Goal: Check status: Check status

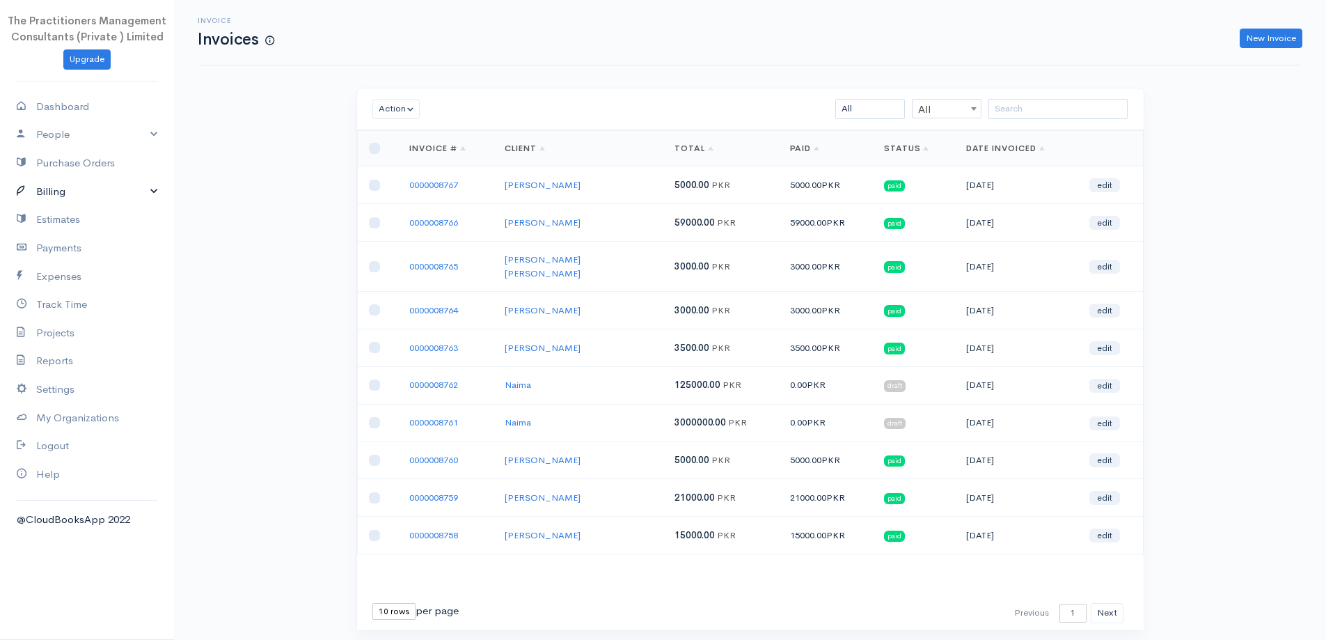
drag, startPoint x: 58, startPoint y: 195, endPoint x: 49, endPoint y: 205, distance: 13.8
click at [57, 195] on link "Billing" at bounding box center [87, 192] width 174 height 29
click at [51, 228] on link "Invoice" at bounding box center [87, 217] width 174 height 25
click at [1041, 113] on input "search" at bounding box center [1058, 109] width 139 height 20
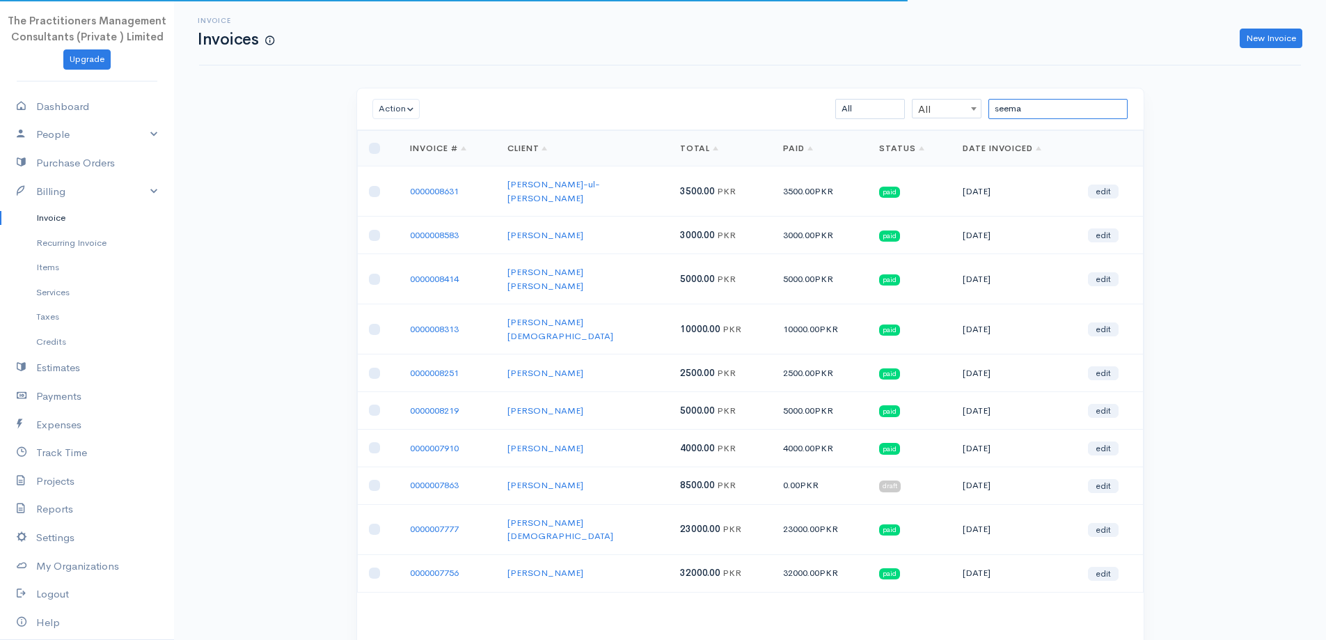
type input "seema m"
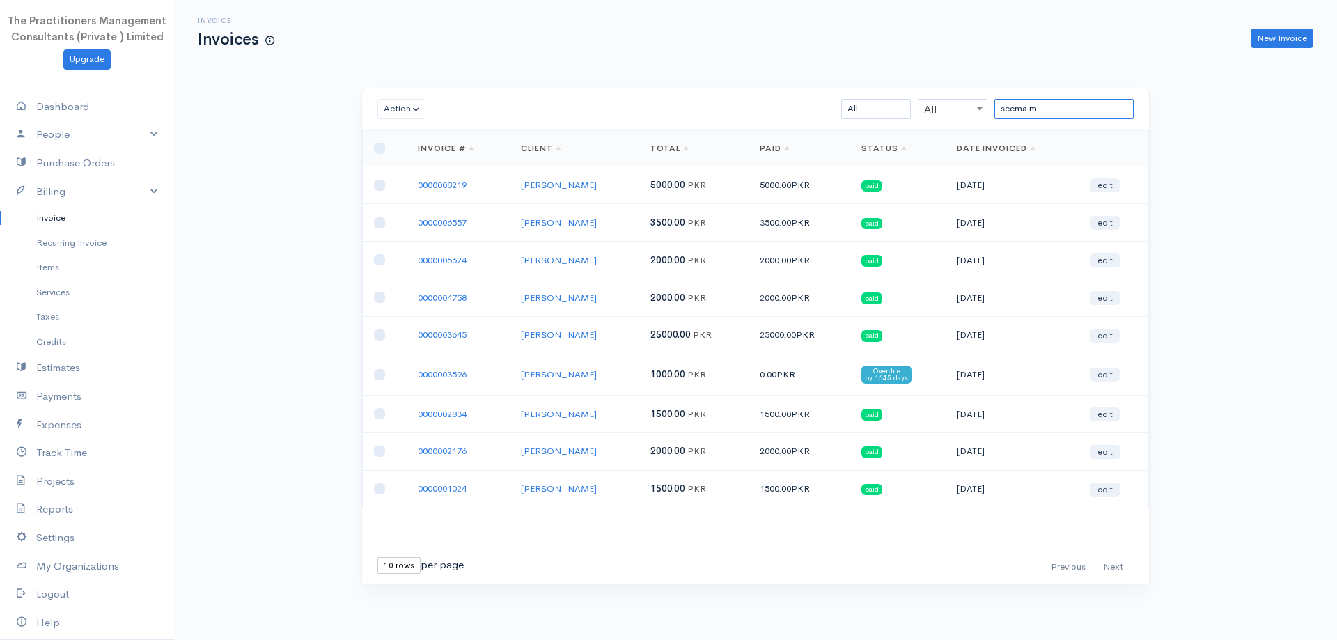
drag, startPoint x: 1051, startPoint y: 112, endPoint x: 853, endPoint y: 70, distance: 202.9
click at [853, 70] on div "Invoice Invoices New Invoice Action Archive Delete Download PDF Send [PERSON_NA…" at bounding box center [755, 318] width 1163 height 636
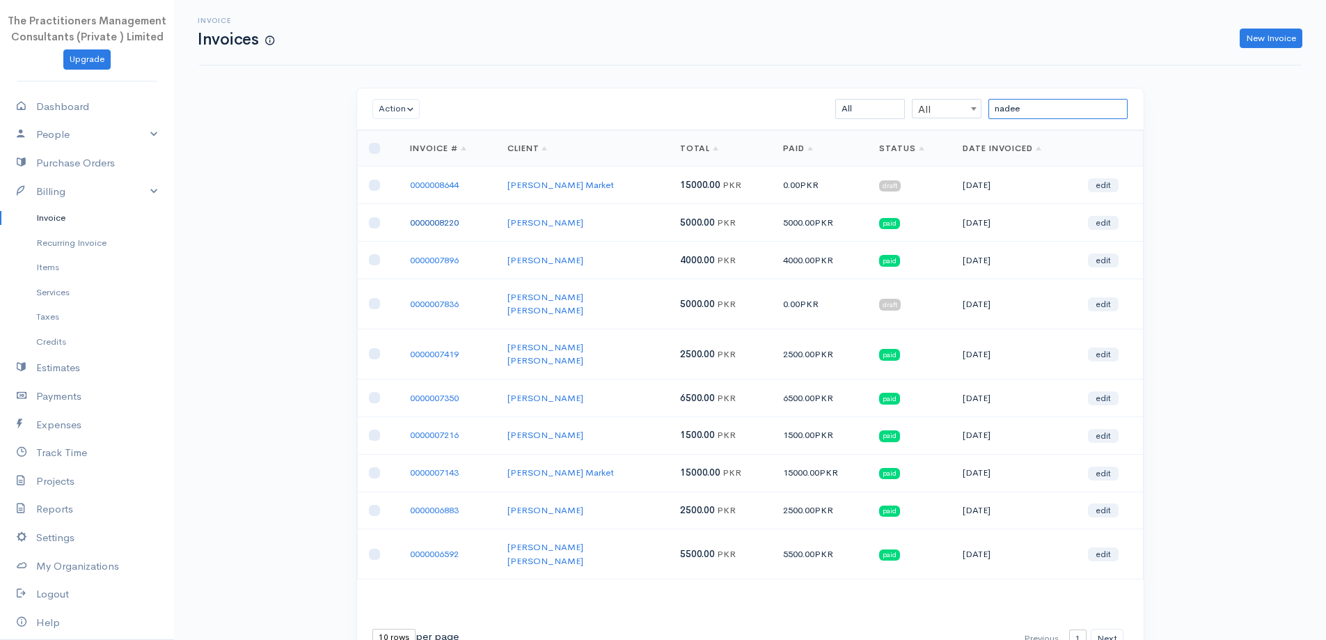
type input "nadee"
click at [438, 218] on link "0000008220" at bounding box center [434, 223] width 49 height 12
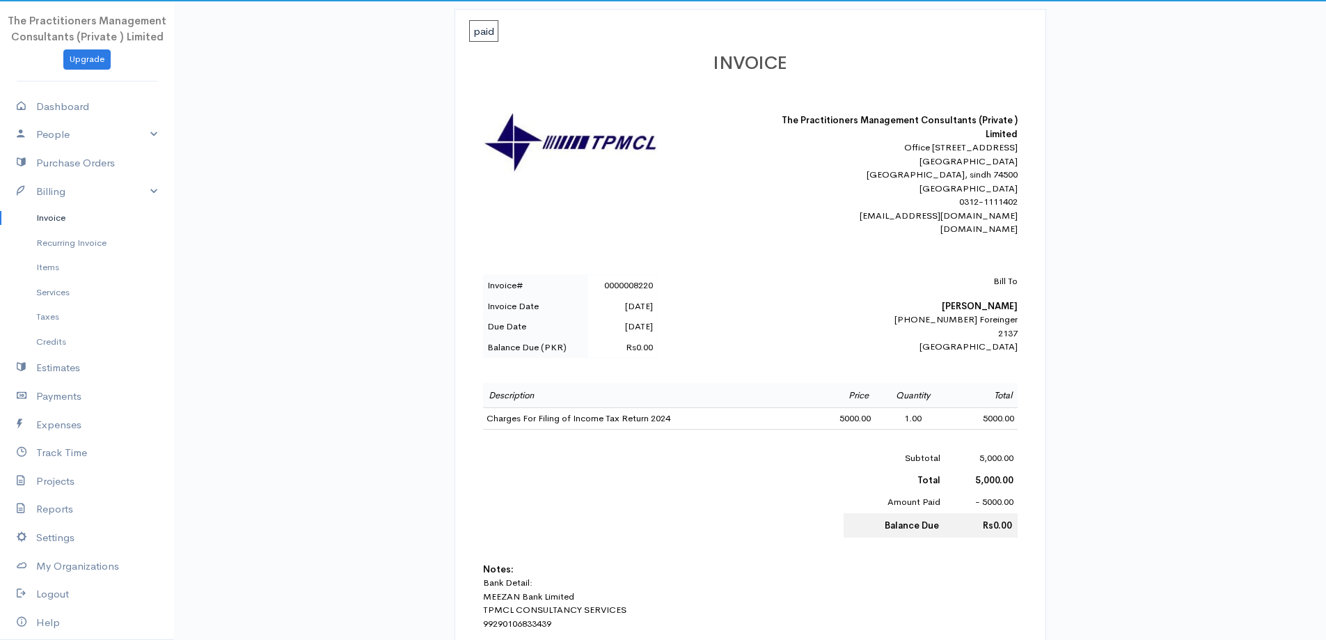
scroll to position [209, 0]
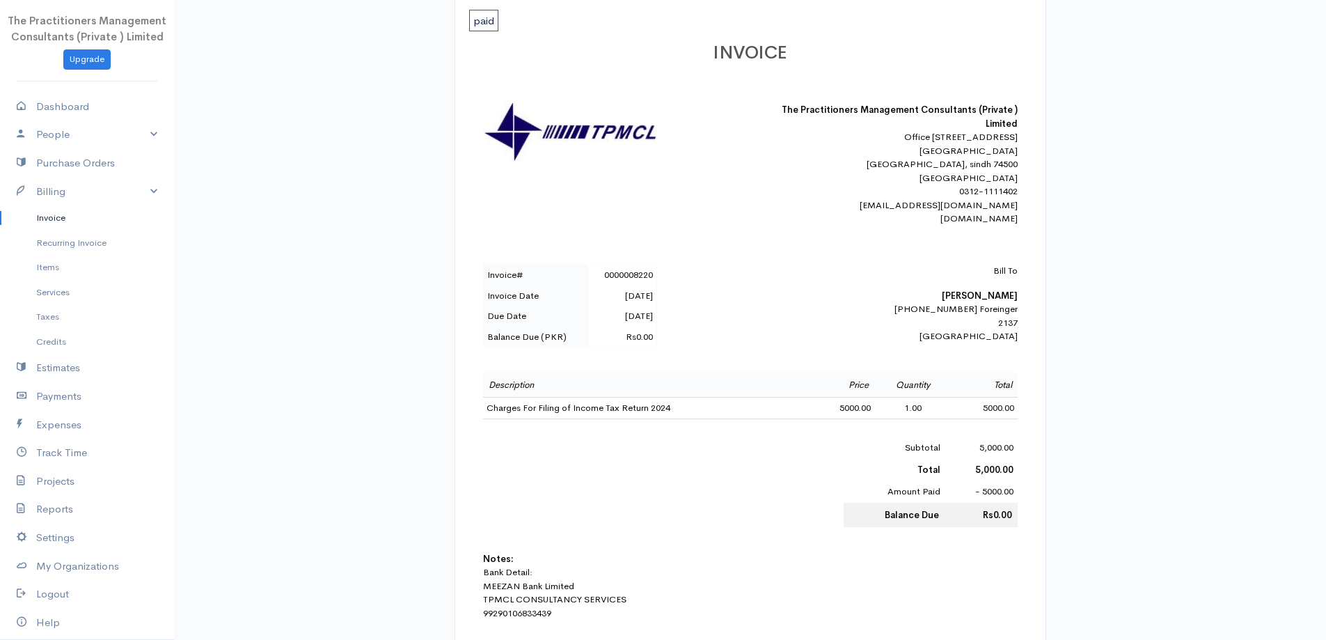
click at [54, 217] on link "Invoice" at bounding box center [87, 217] width 174 height 25
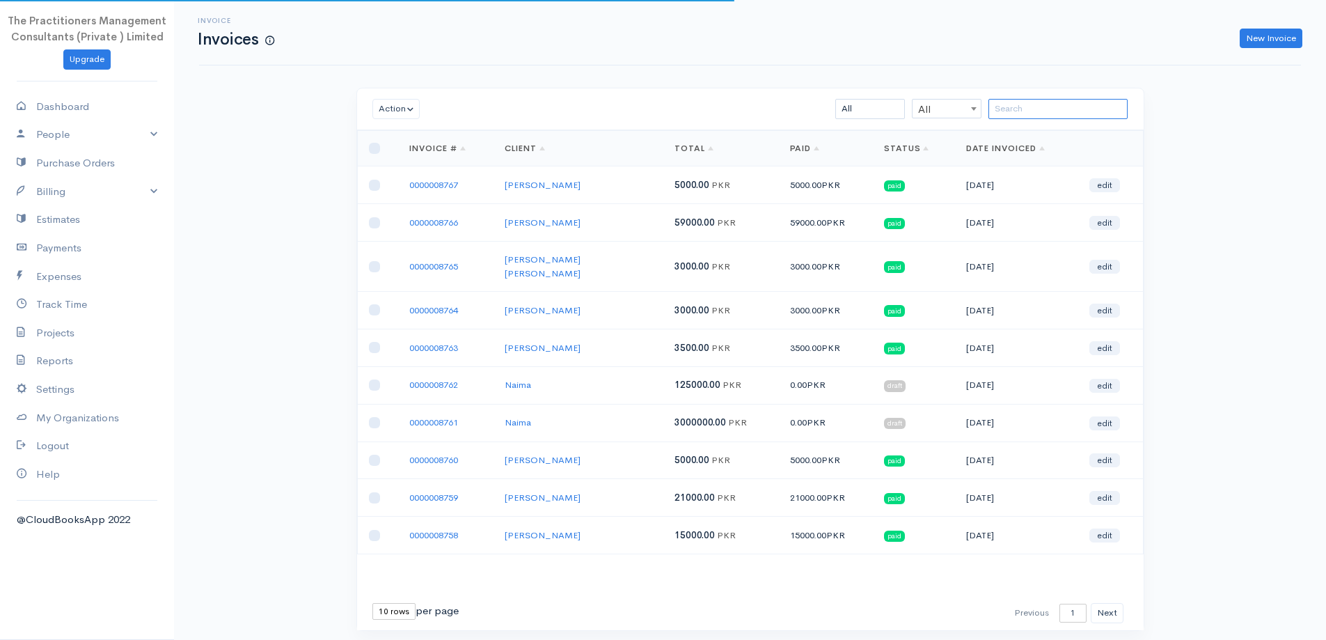
click at [1003, 114] on input "search" at bounding box center [1058, 109] width 139 height 20
